Goal: Information Seeking & Learning: Learn about a topic

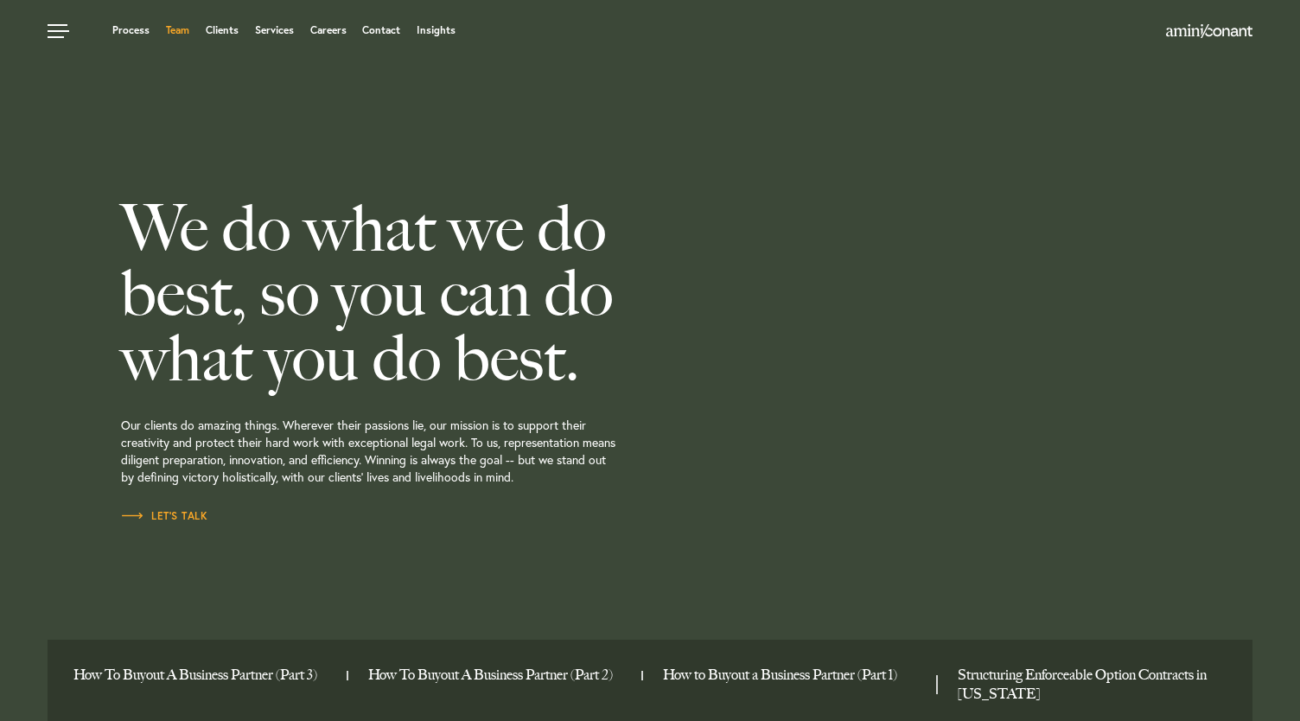
click at [185, 33] on link "Team" at bounding box center [177, 30] width 23 height 10
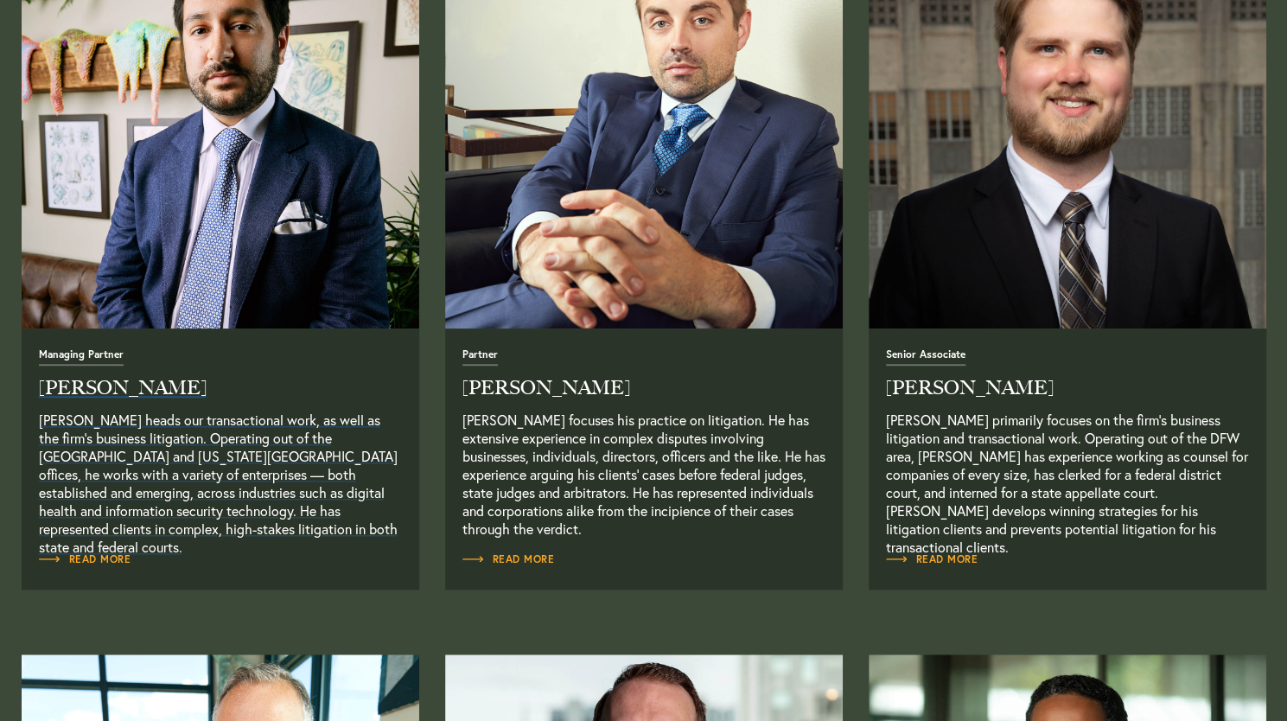
scroll to position [864, 0]
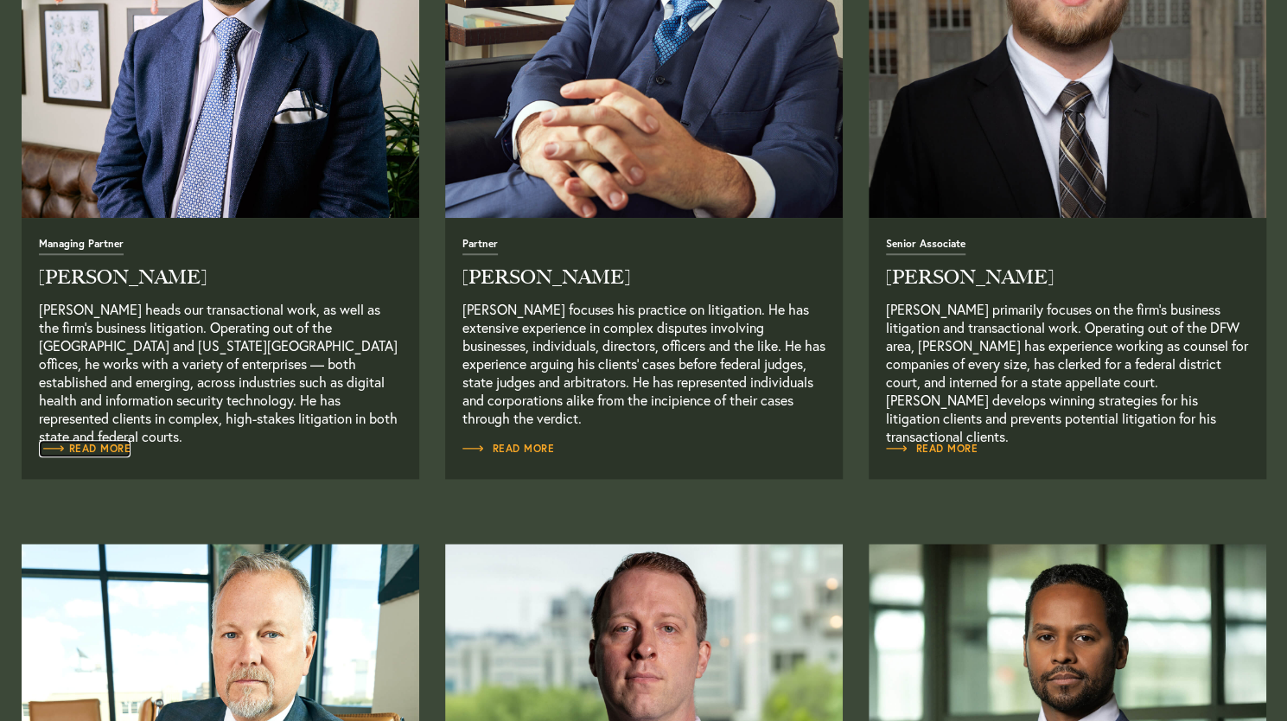
click at [111, 448] on span "Read More" at bounding box center [85, 448] width 92 height 10
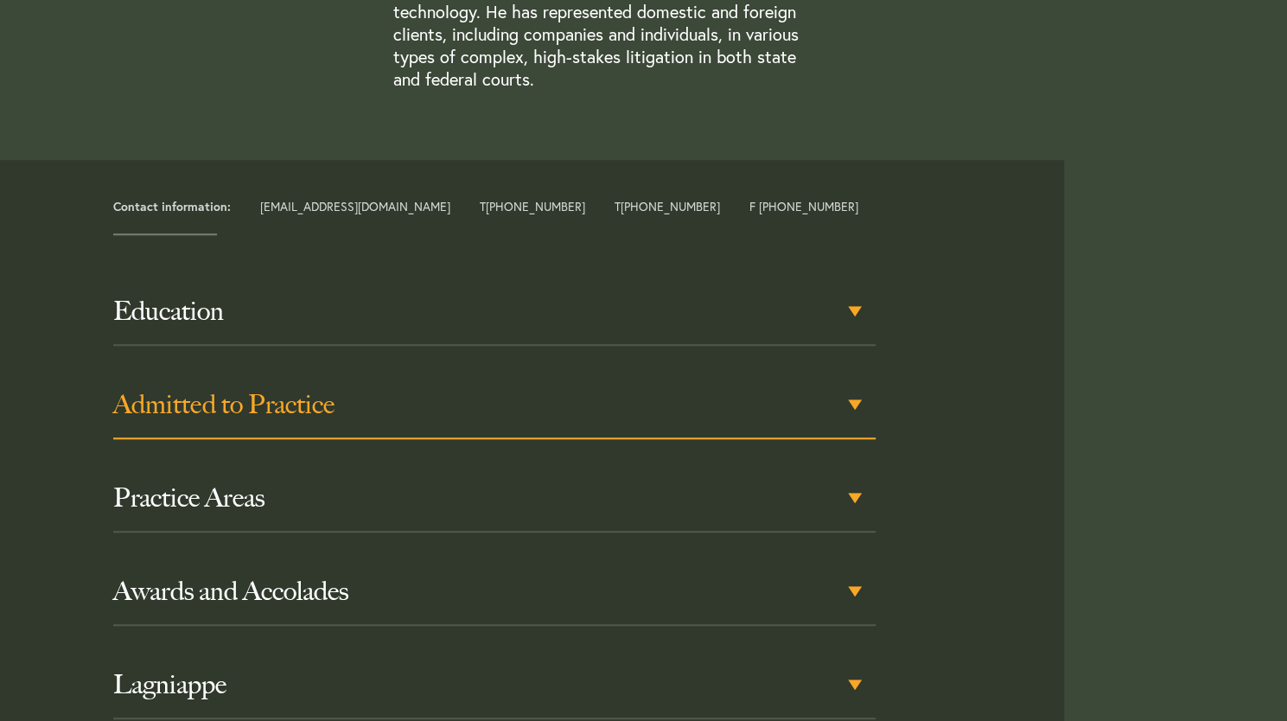
scroll to position [864, 0]
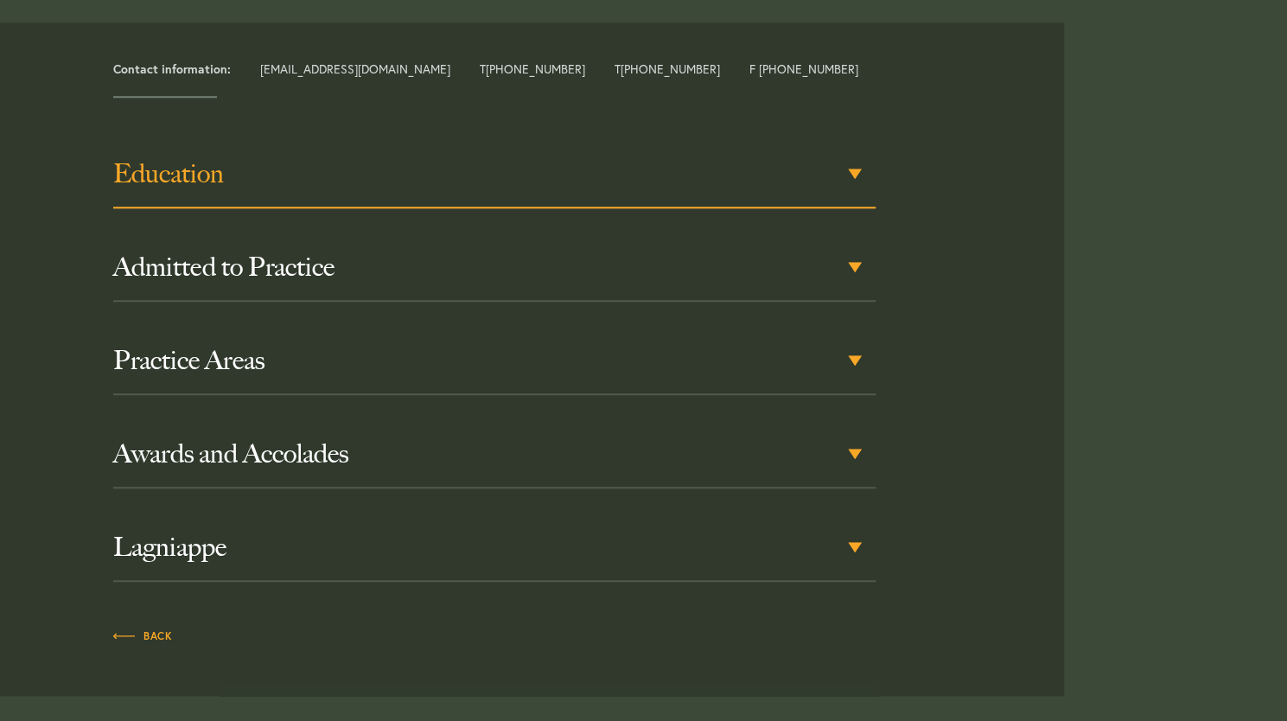
click at [304, 148] on div "Education" at bounding box center [494, 174] width 762 height 67
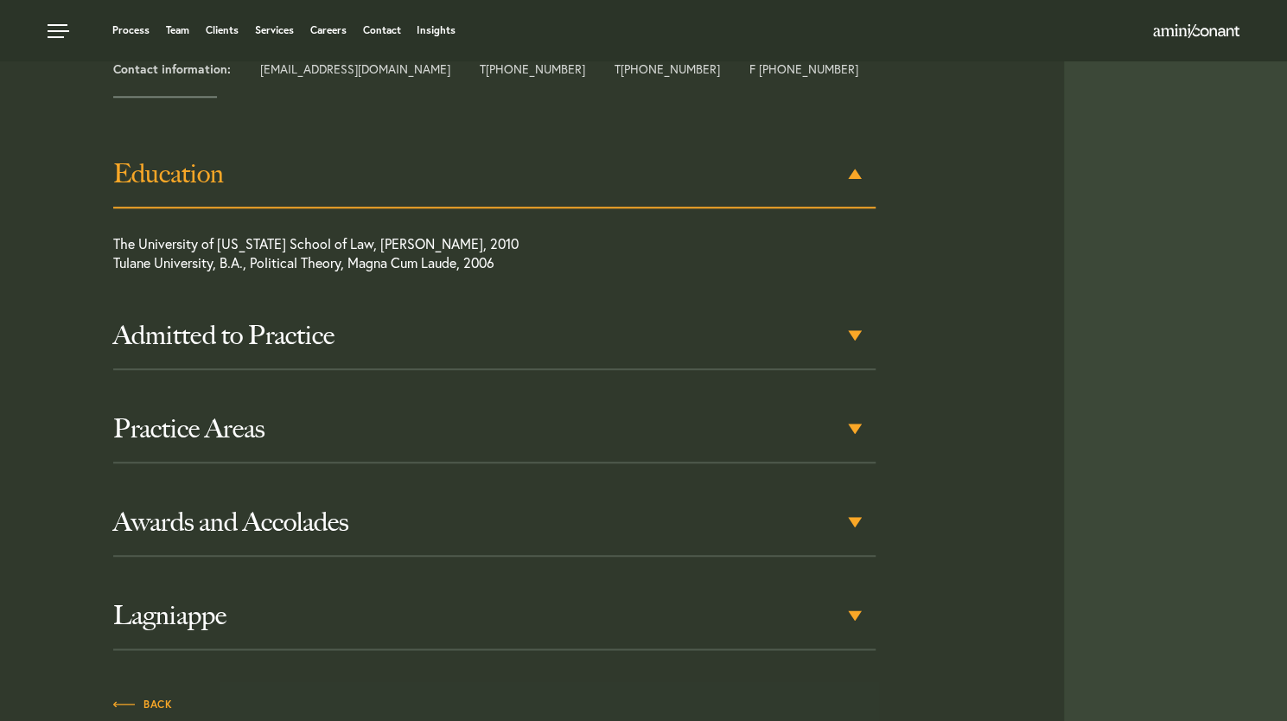
scroll to position [780, 0]
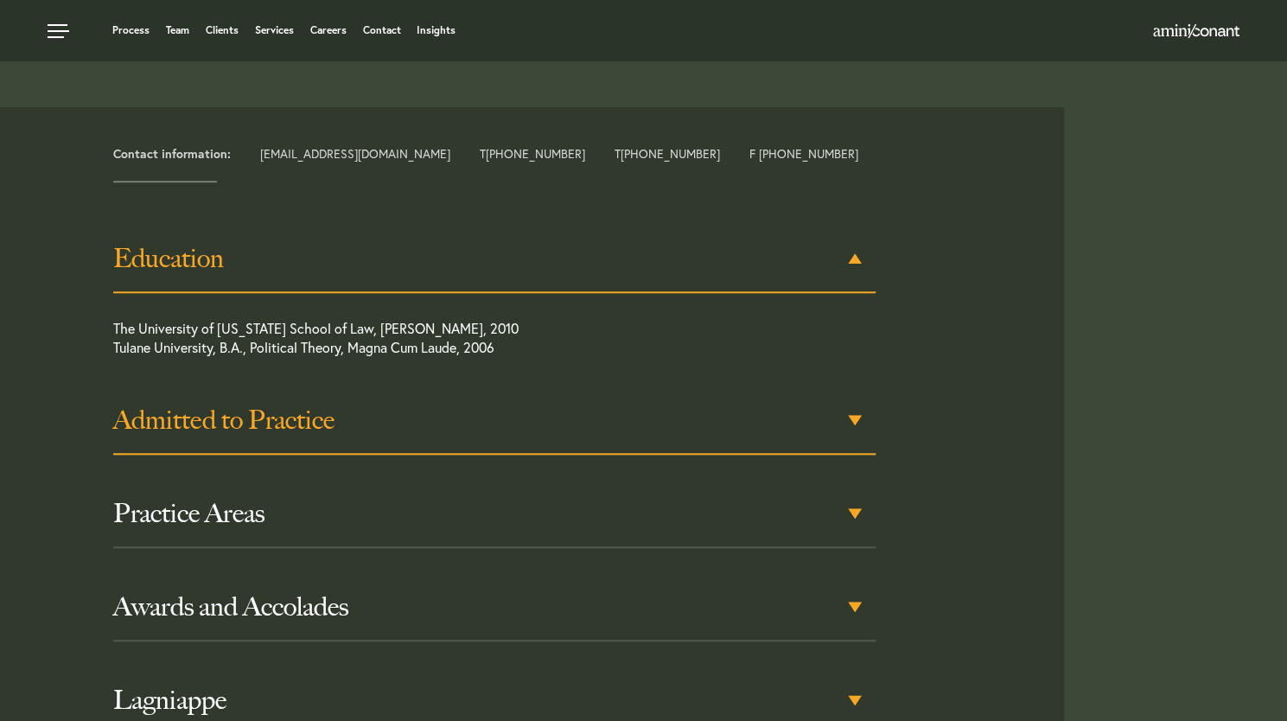
click at [237, 405] on h3 "Admitted to Practice" at bounding box center [494, 420] width 762 height 31
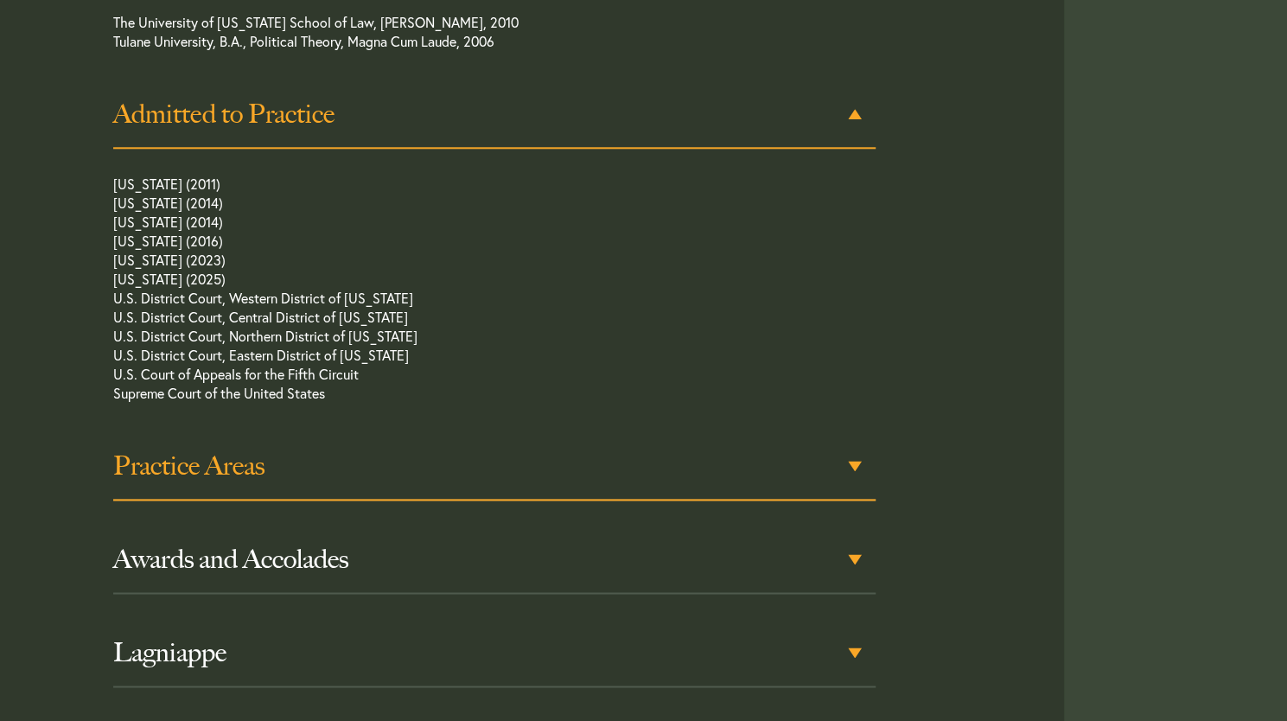
click at [233, 450] on h3 "Practice Areas" at bounding box center [494, 465] width 762 height 31
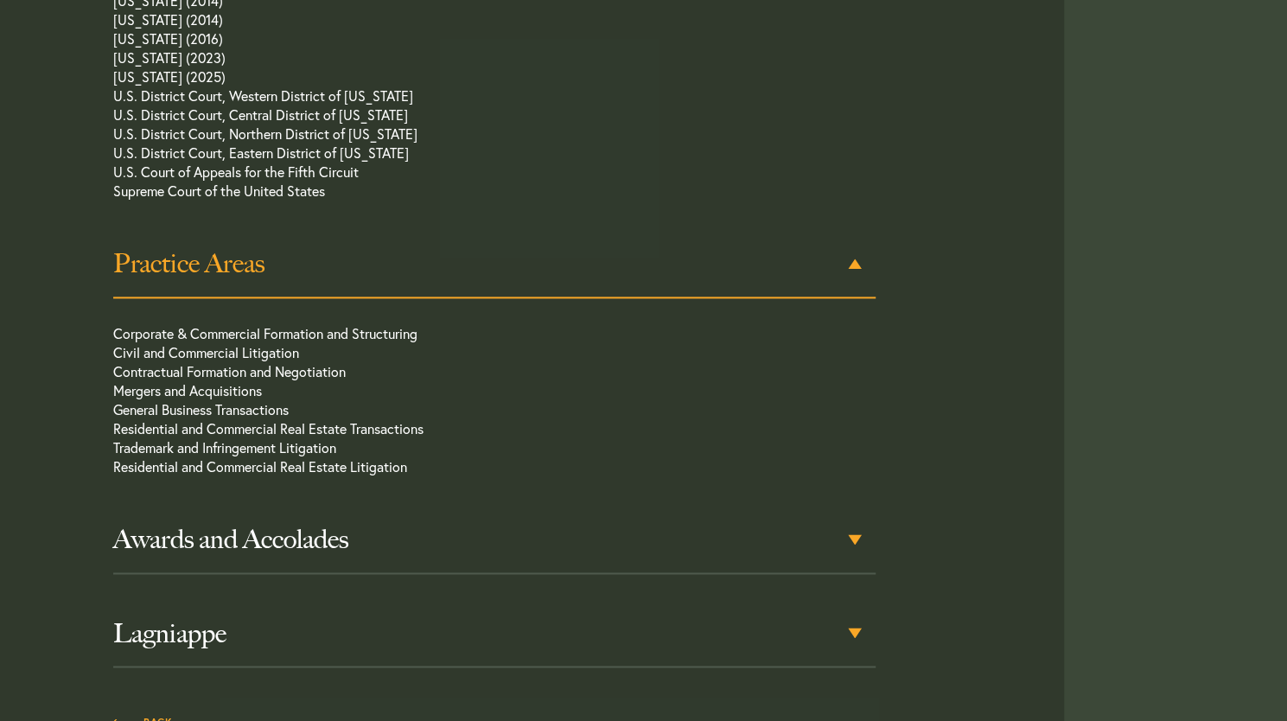
scroll to position [1293, 0]
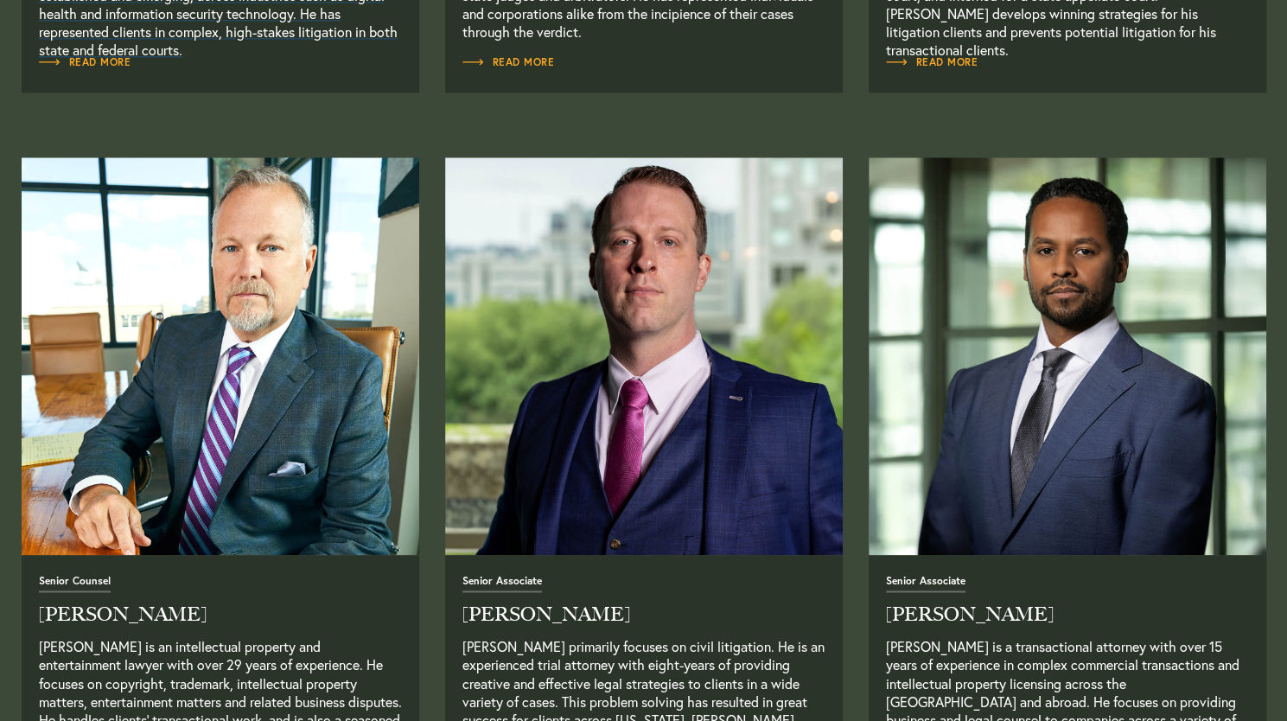
scroll to position [1297, 0]
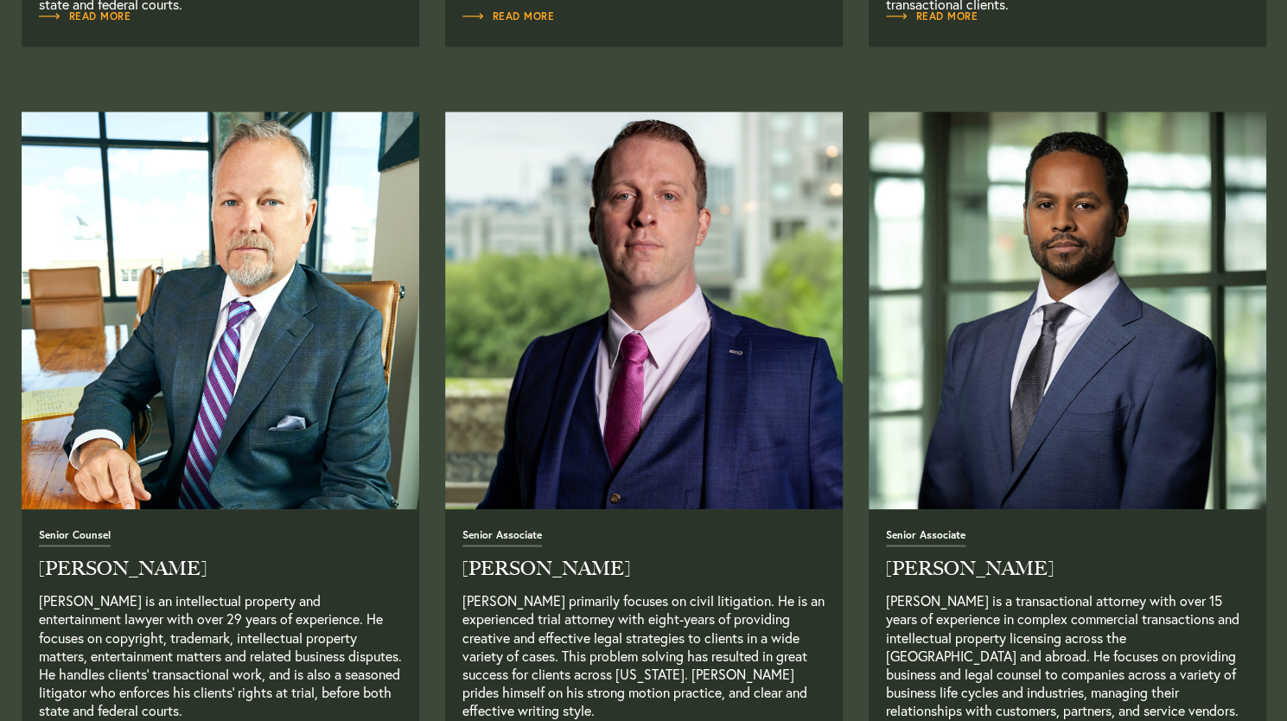
drag, startPoint x: 276, startPoint y: 305, endPoint x: 318, endPoint y: 97, distance: 212.6
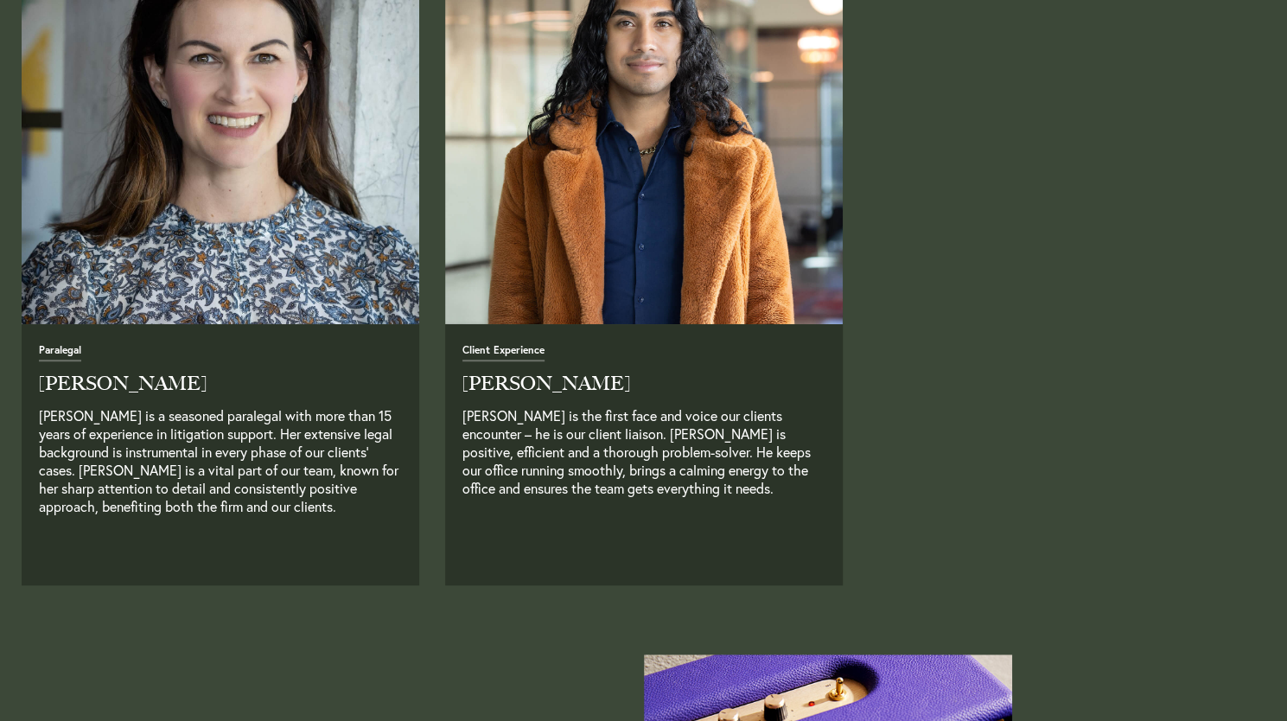
scroll to position [4755, 0]
